Goal: Task Accomplishment & Management: Manage account settings

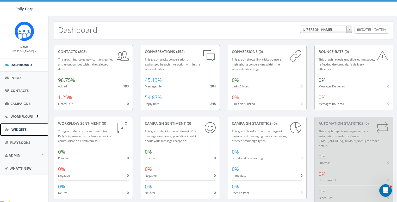
click at [16, 128] on span "Widgets" at bounding box center [18, 129] width 15 height 5
